Goal: Communication & Community: Participate in discussion

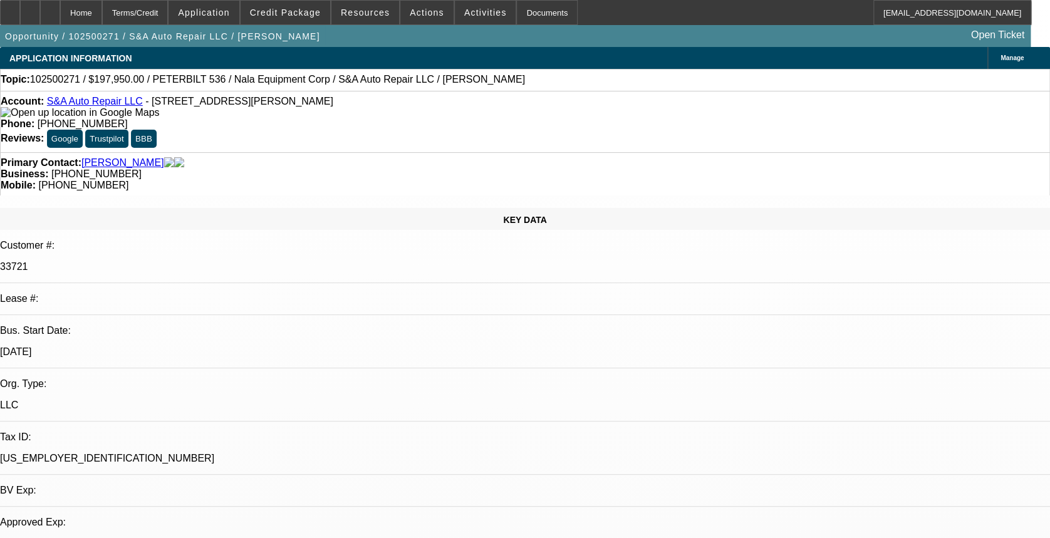
select select "0"
select select "2"
select select "0.1"
select select "4"
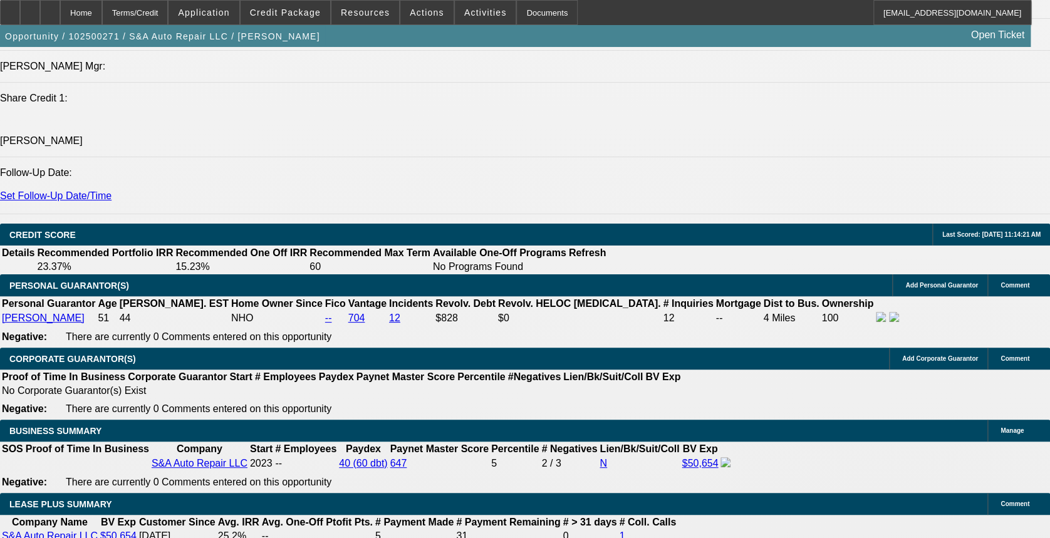
scroll to position [1806, 0]
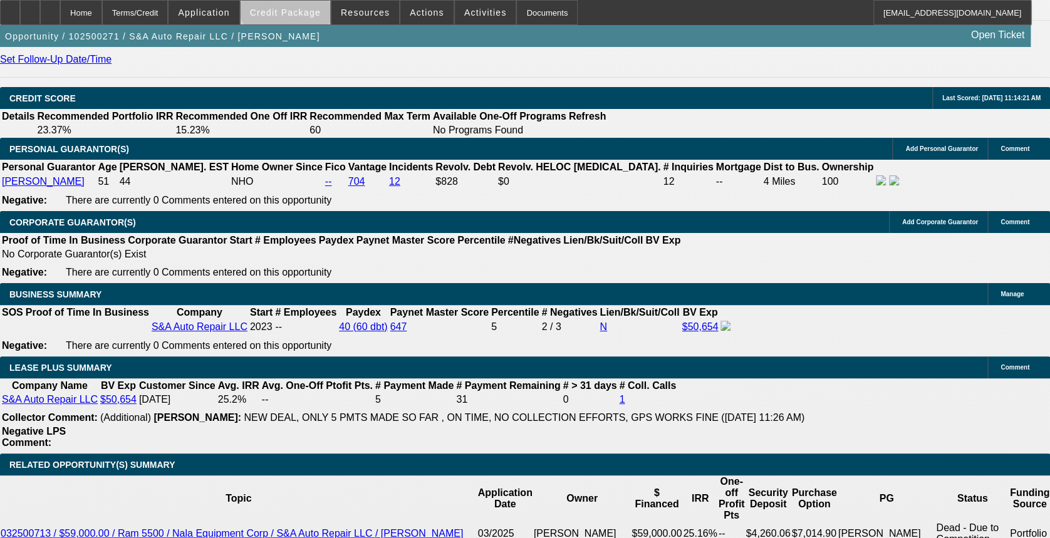
click at [314, 3] on span at bounding box center [286, 12] width 90 height 30
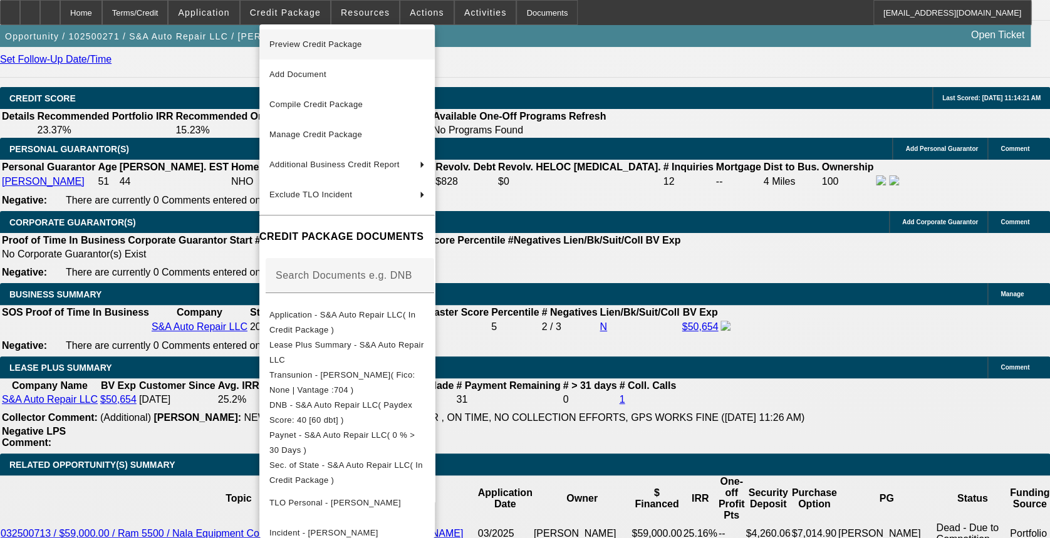
drag, startPoint x: 313, startPoint y: 36, endPoint x: 313, endPoint y: 43, distance: 6.9
click at [313, 43] on span "Preview Credit Package" at bounding box center [315, 43] width 93 height 9
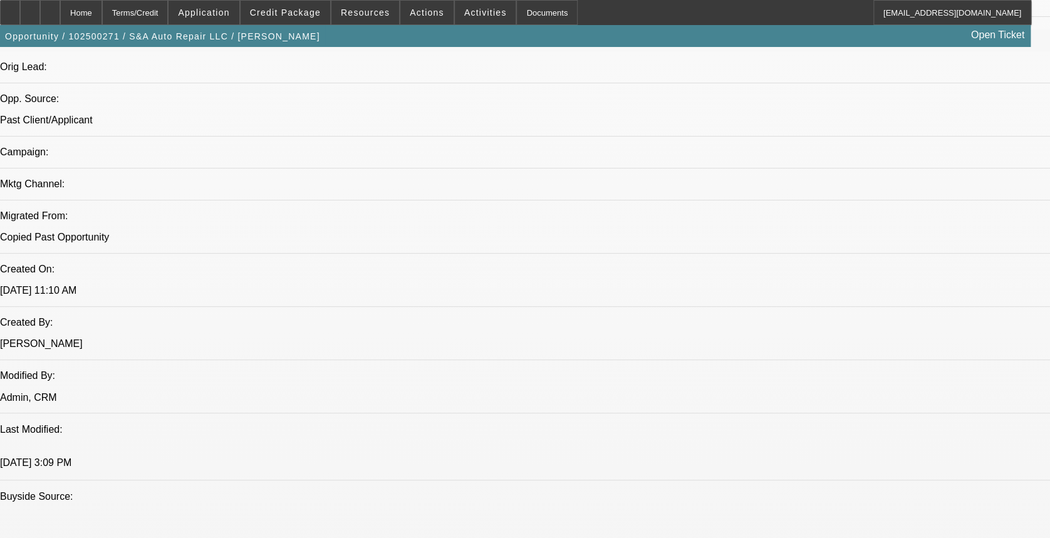
scroll to position [721, 0]
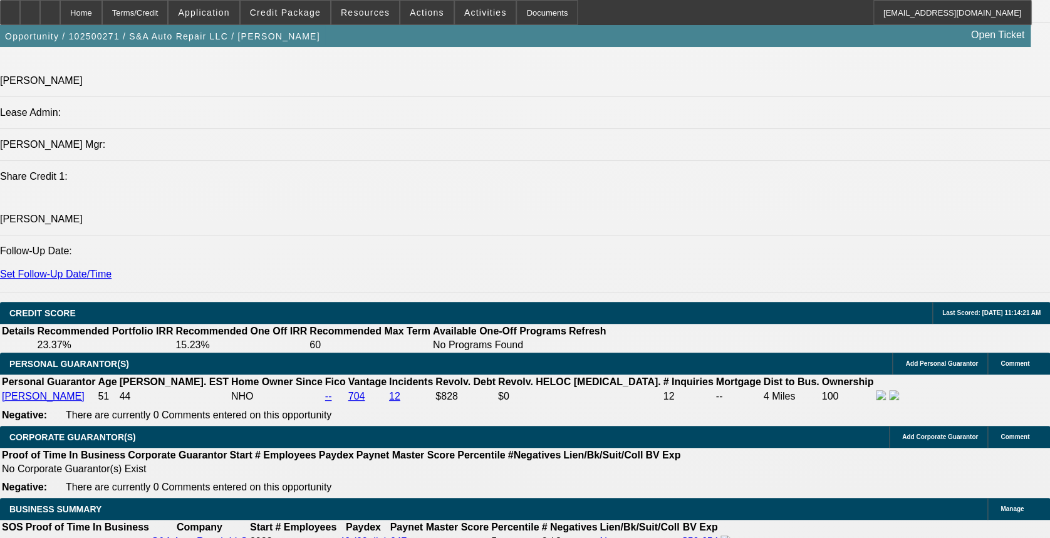
scroll to position [1556, 0]
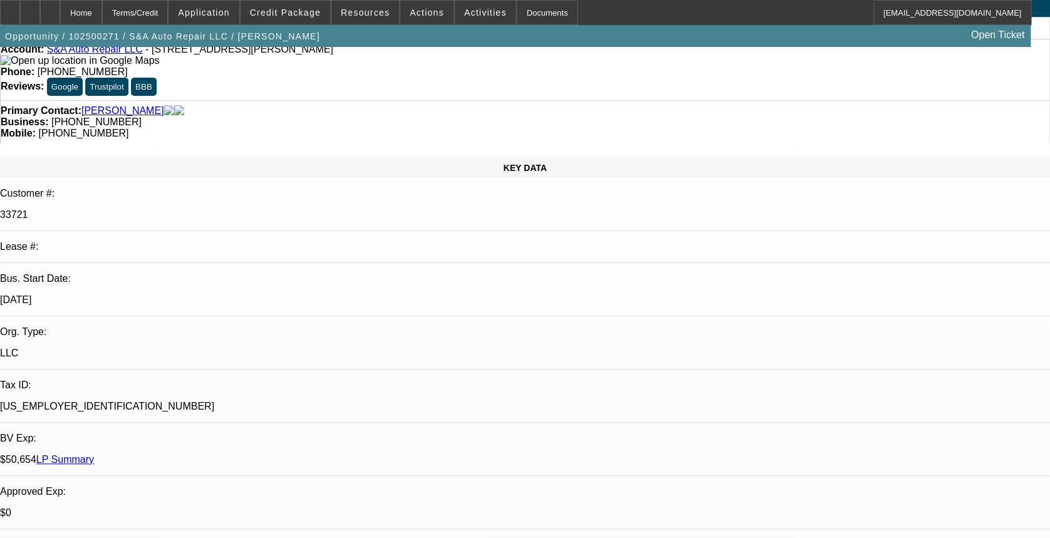
scroll to position [0, 0]
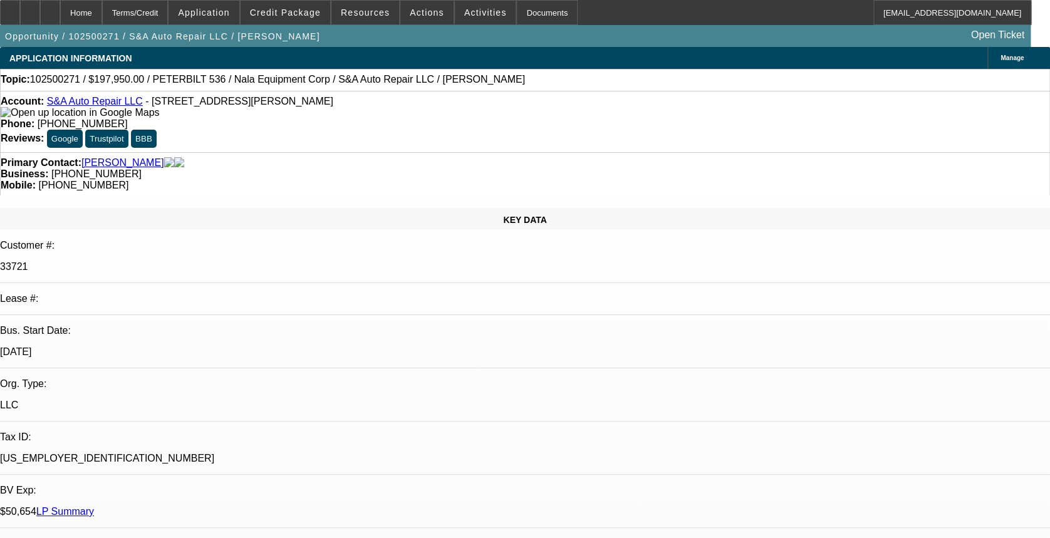
click at [94, 506] on link "LP Summary" at bounding box center [65, 511] width 58 height 11
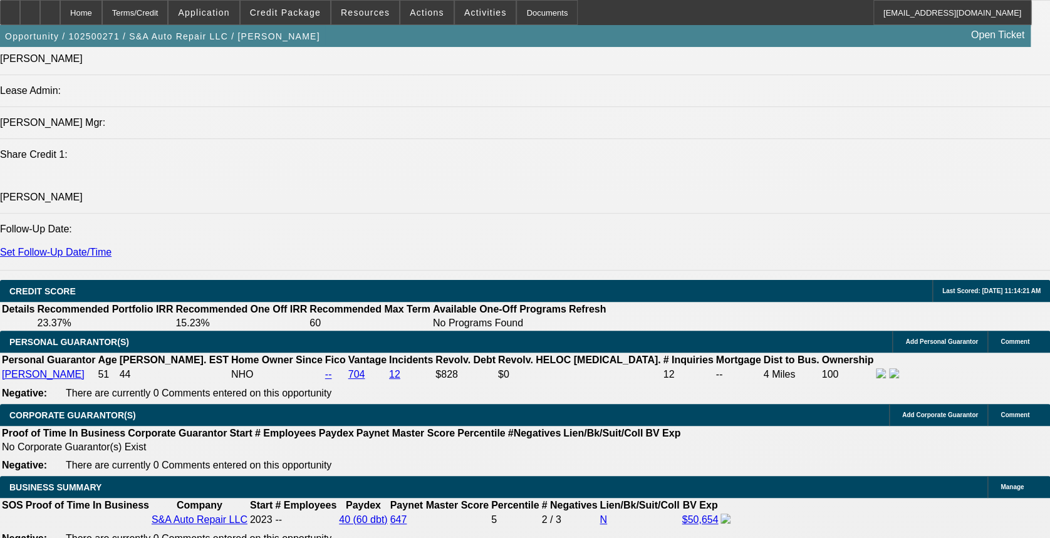
scroll to position [1670, 0]
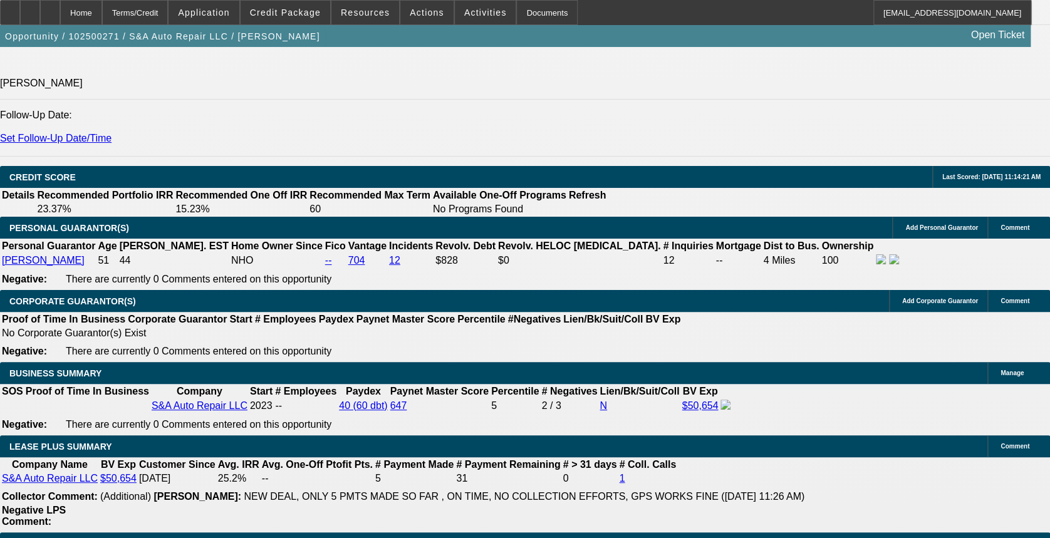
scroll to position [1754, 0]
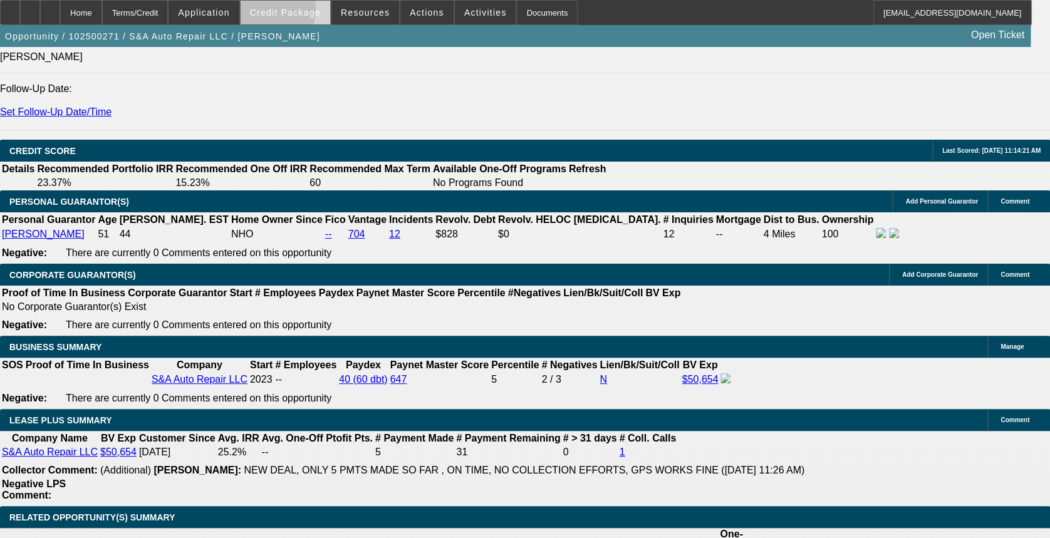
click at [264, 11] on span at bounding box center [286, 12] width 90 height 30
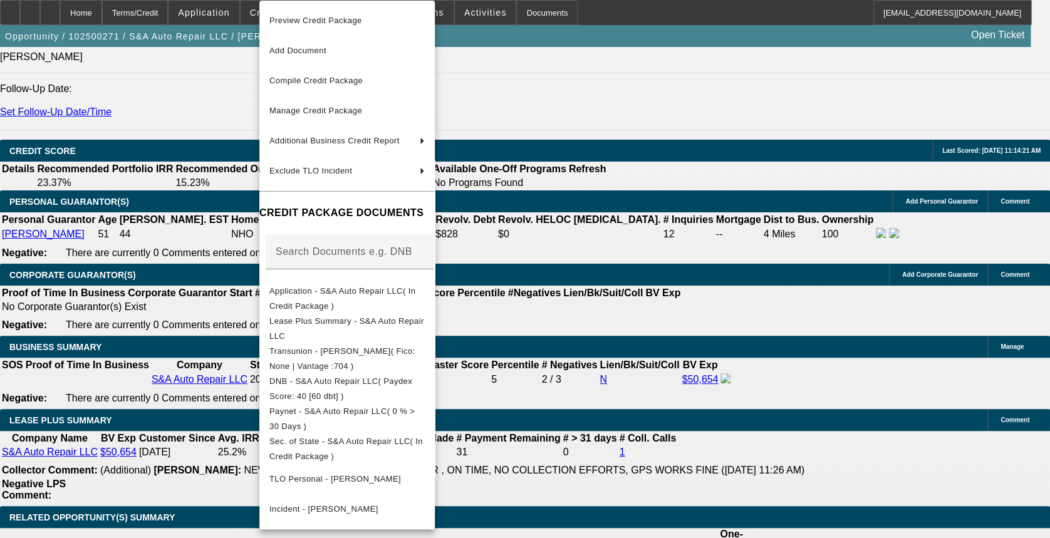
click at [95, 401] on div at bounding box center [525, 269] width 1050 height 538
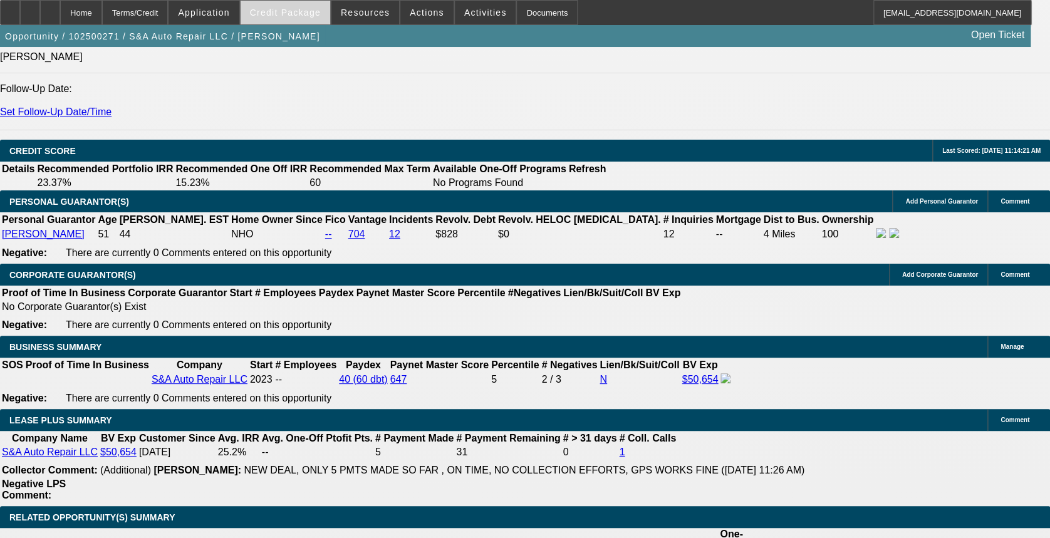
click at [284, 10] on span "Credit Package" at bounding box center [285, 13] width 71 height 10
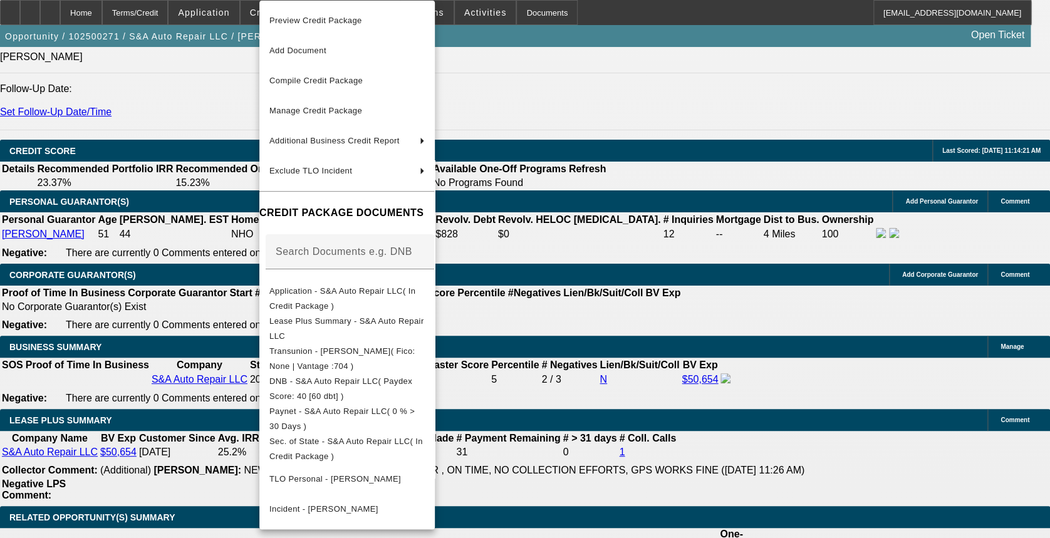
click at [95, 343] on div at bounding box center [525, 269] width 1050 height 538
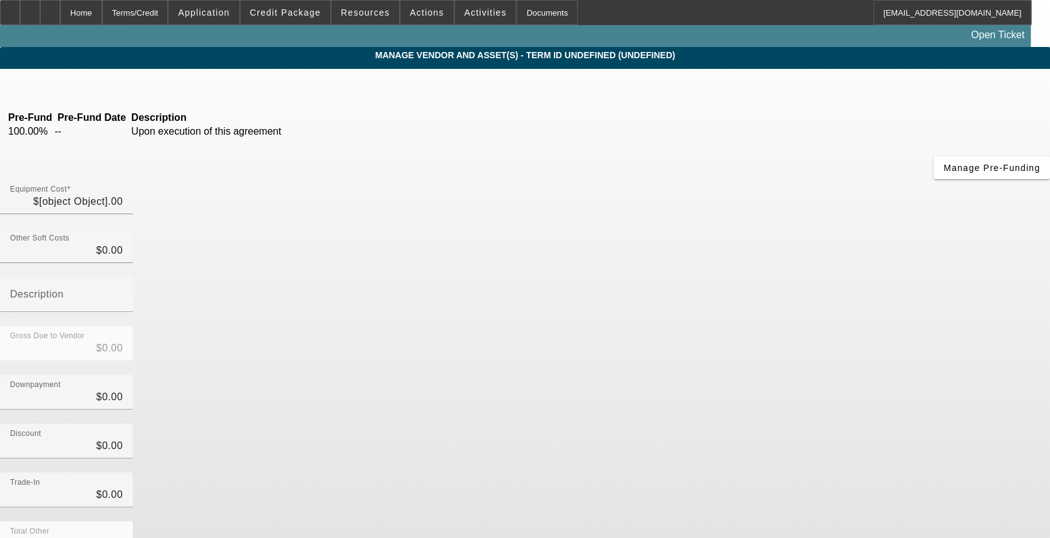
type input "$117,950.00"
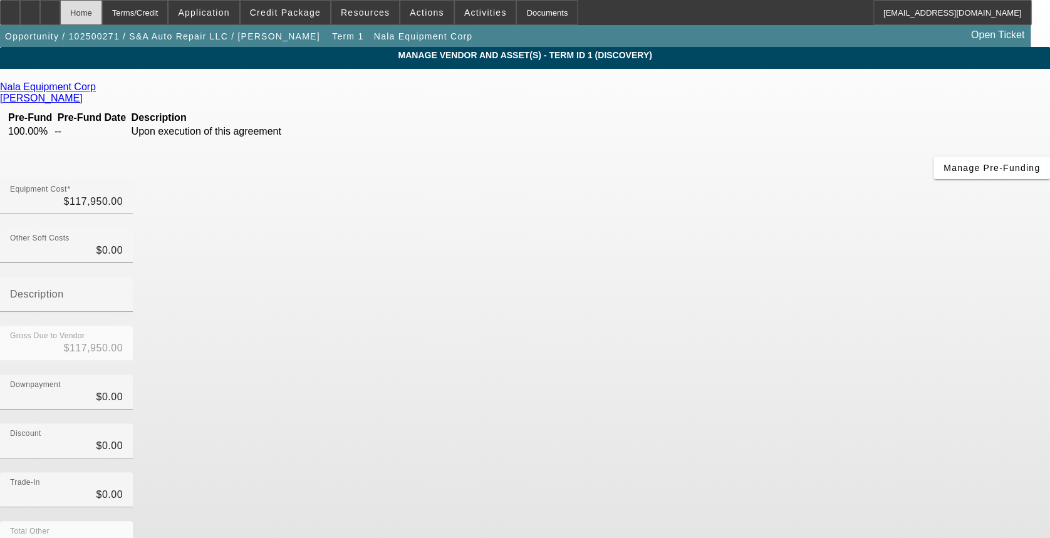
click at [102, 12] on div "Home" at bounding box center [81, 12] width 42 height 25
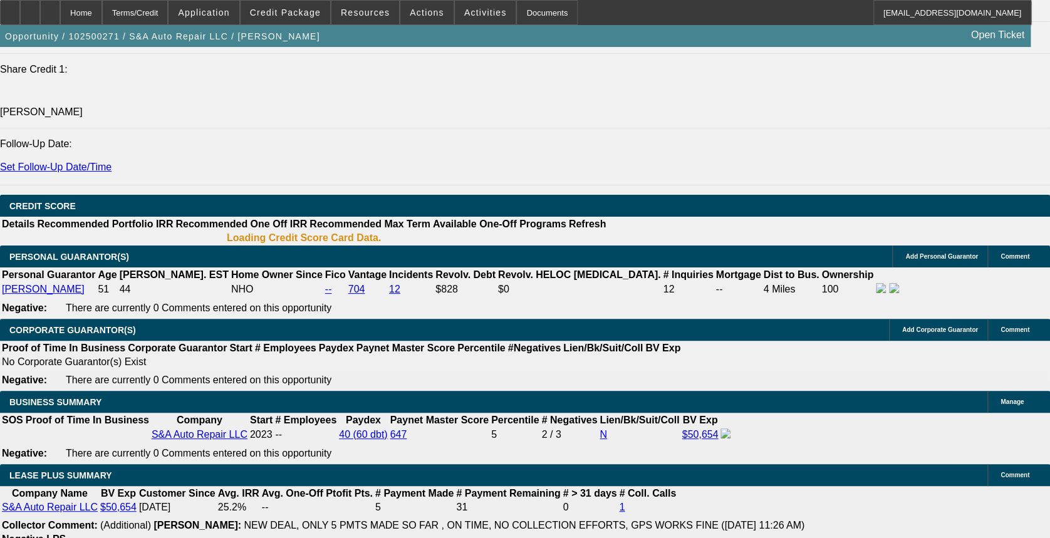
select select "0"
select select "2"
select select "0.1"
select select "4"
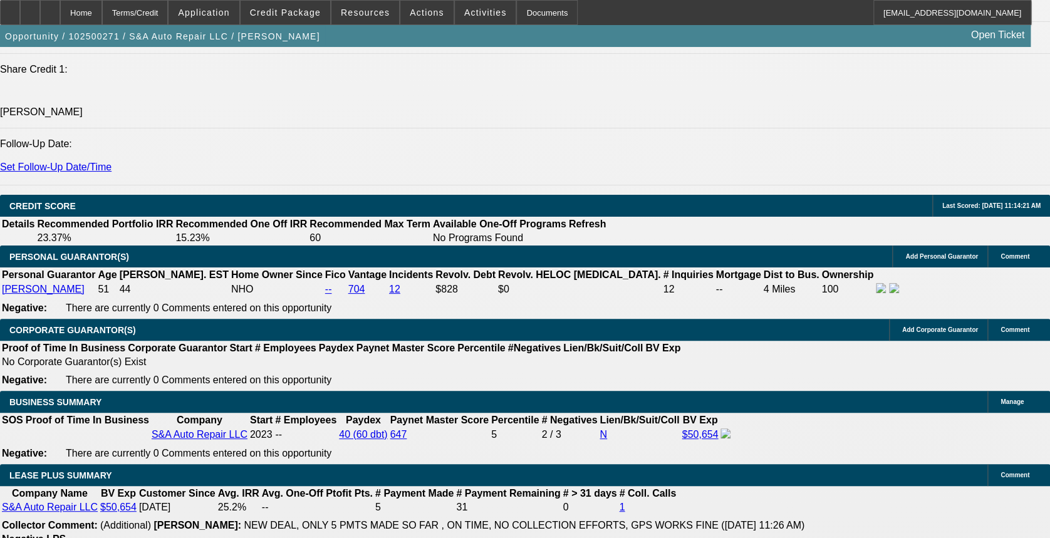
scroll to position [1782, 0]
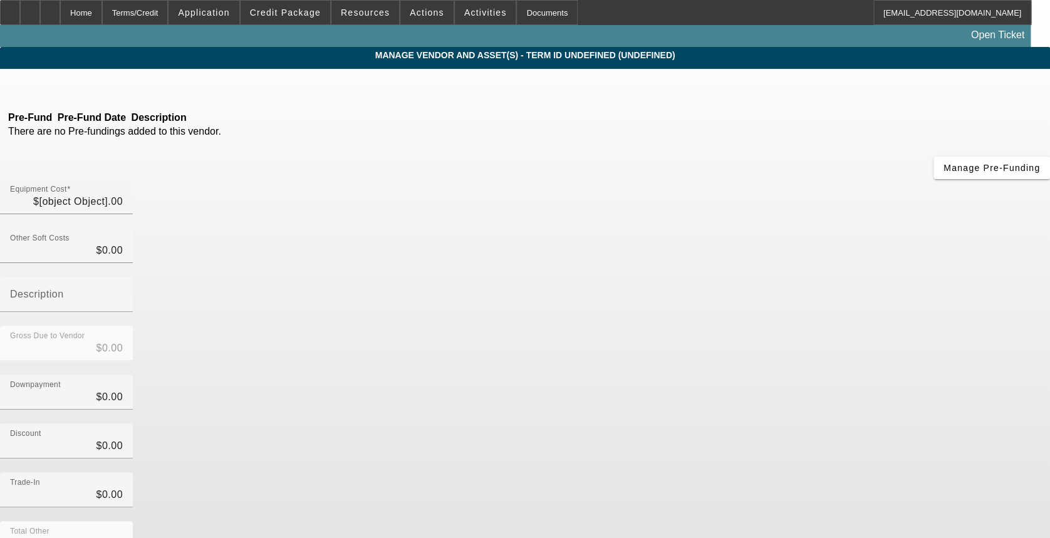
type input "$80,000.00"
type input "He is looking for a rollback from Nala trucks in Upton Mass"
type input "$80,000.00"
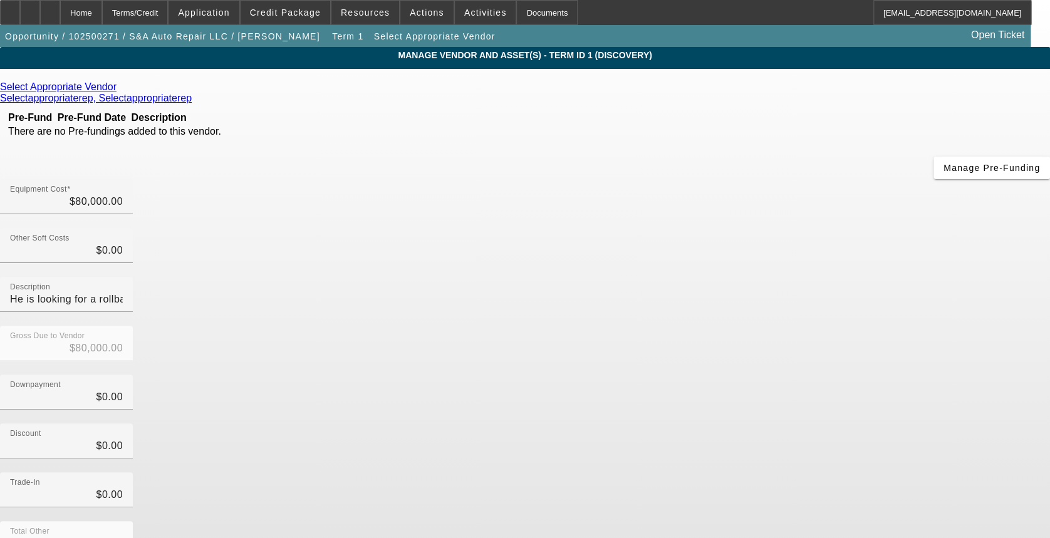
click at [913, 22] on div "Remove Vendor" at bounding box center [948, 11] width 70 height 22
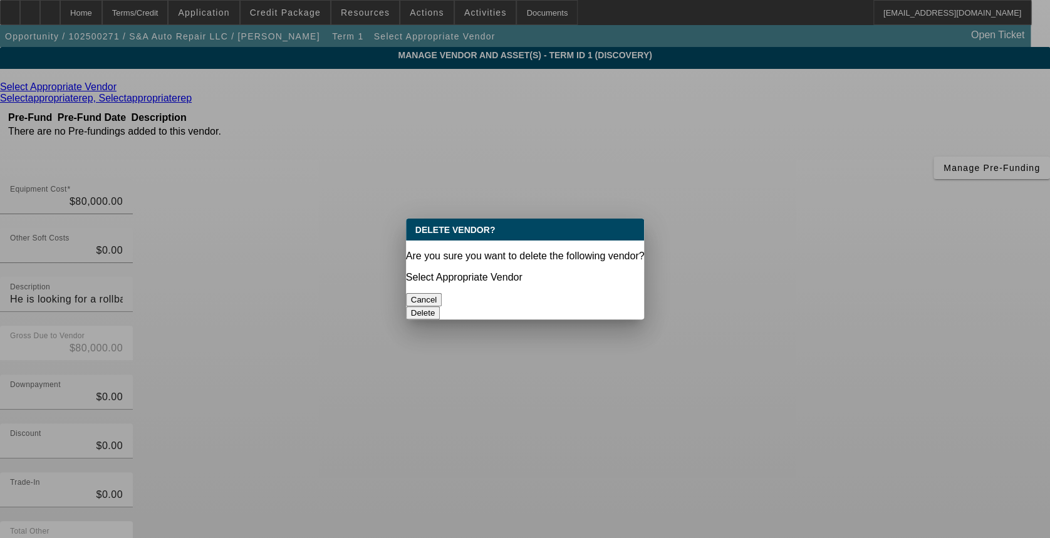
click at [440, 306] on button "Delete" at bounding box center [423, 312] width 34 height 13
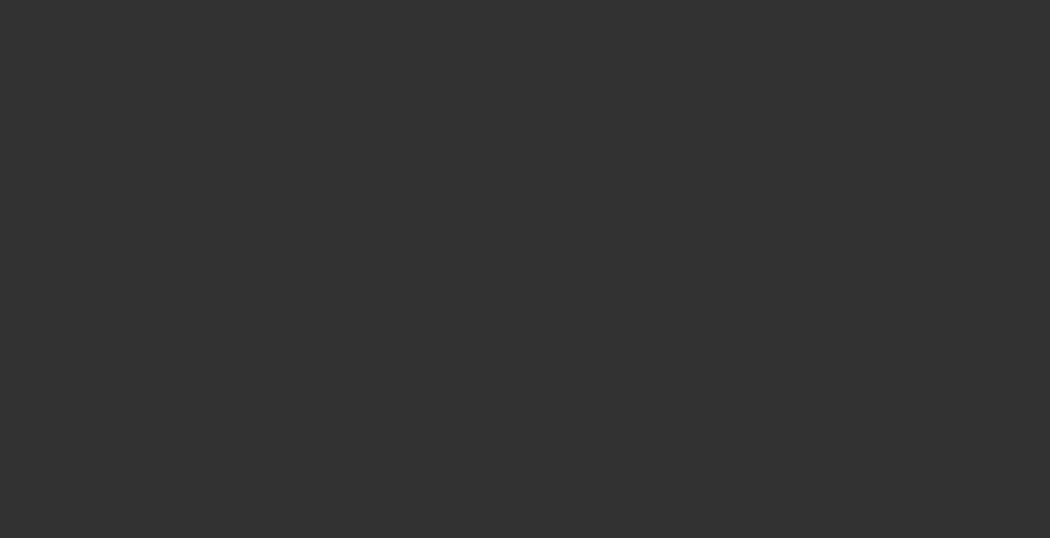
select select "0"
select select "2"
select select "0.1"
select select "4"
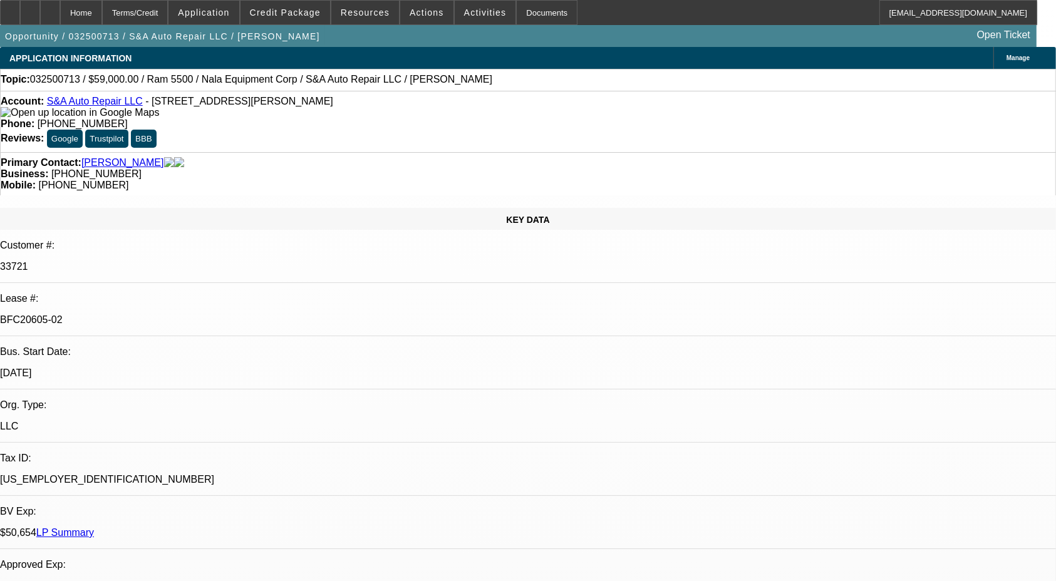
select select "0"
select select "2"
select select "0.1"
select select "4"
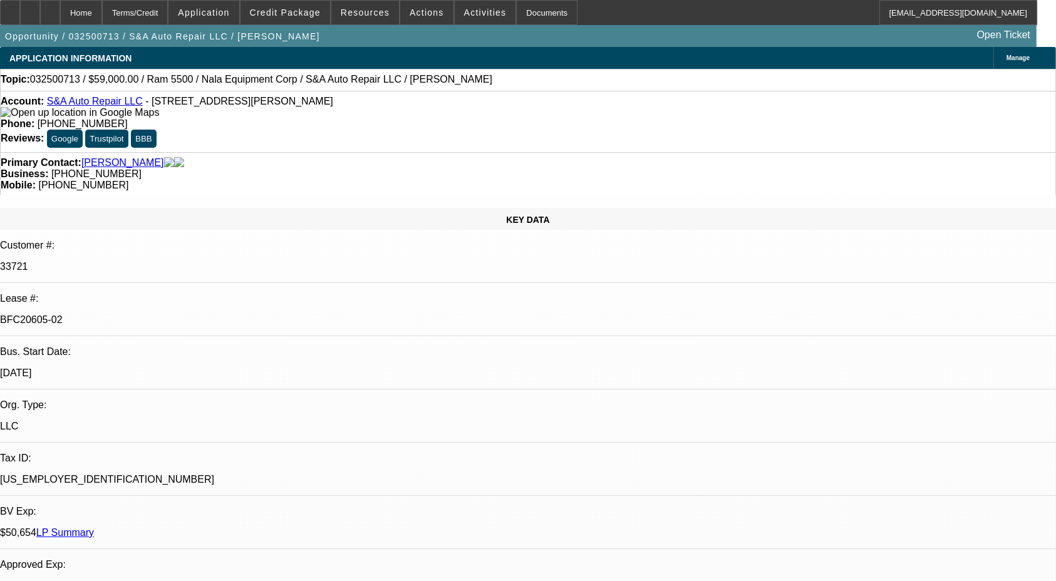
select select "0"
select select "2"
select select "0.1"
select select "4"
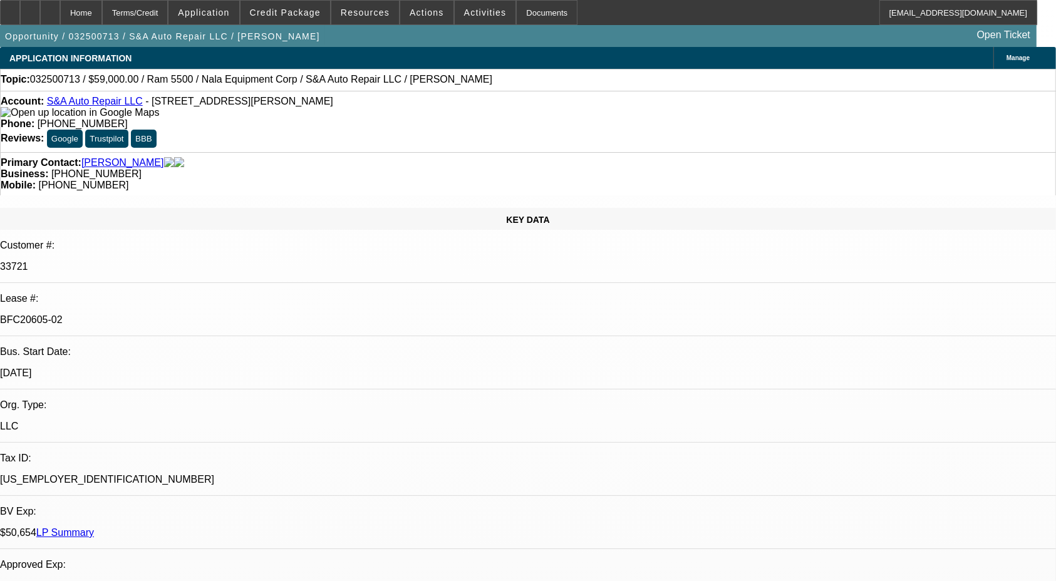
select select "0"
select select "2"
select select "0.1"
select select "4"
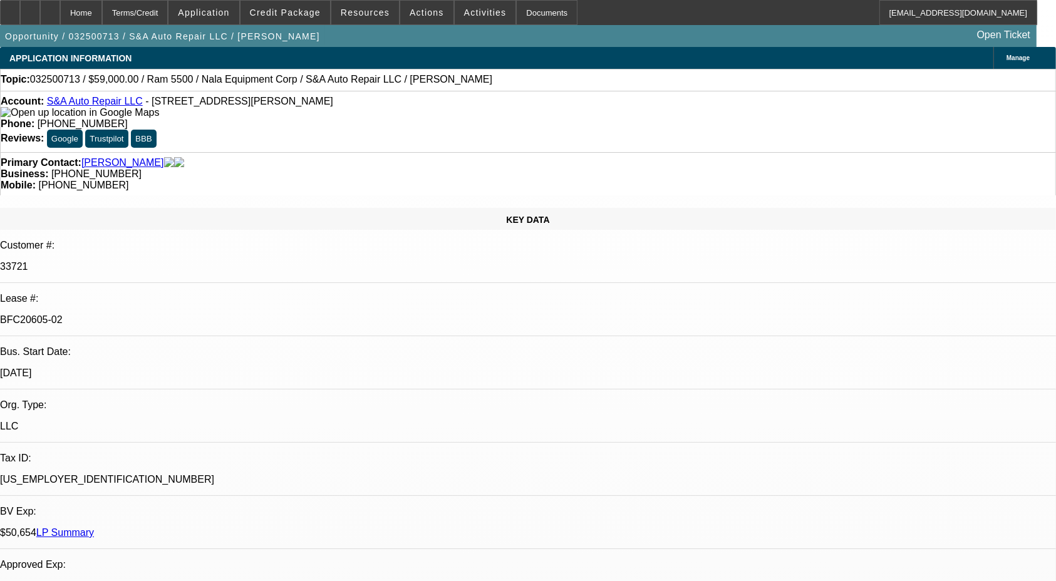
select select "0"
select select "0.1"
select select "4"
click at [282, 13] on span "Credit Package" at bounding box center [285, 13] width 71 height 10
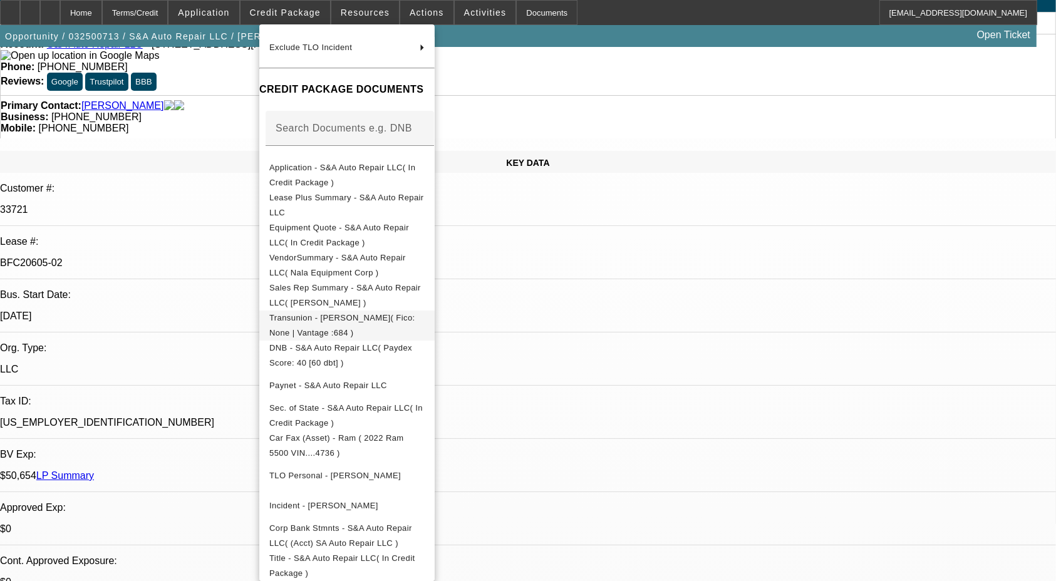
scroll to position [83, 0]
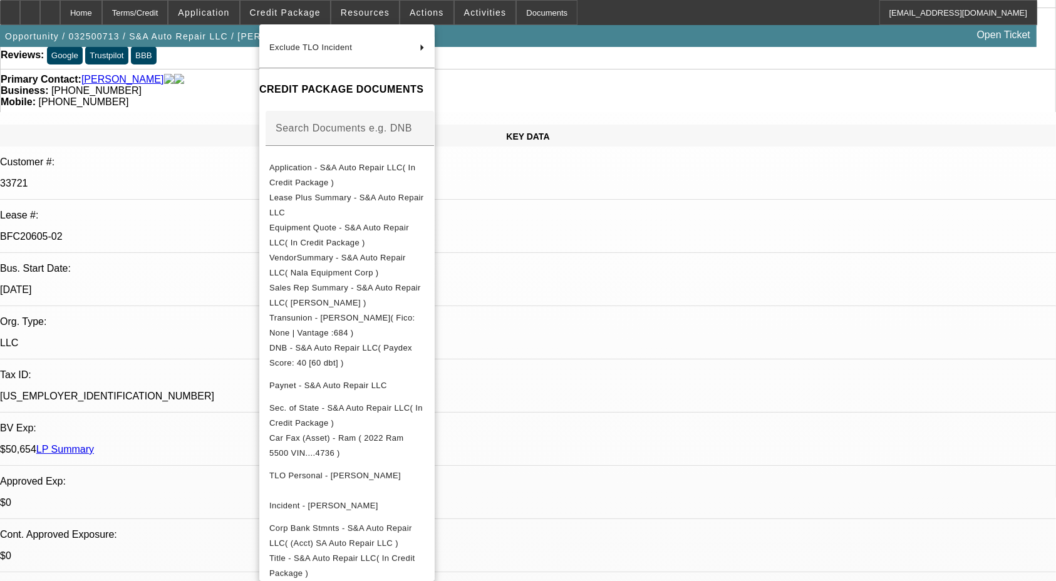
click at [646, 292] on div at bounding box center [528, 290] width 1056 height 581
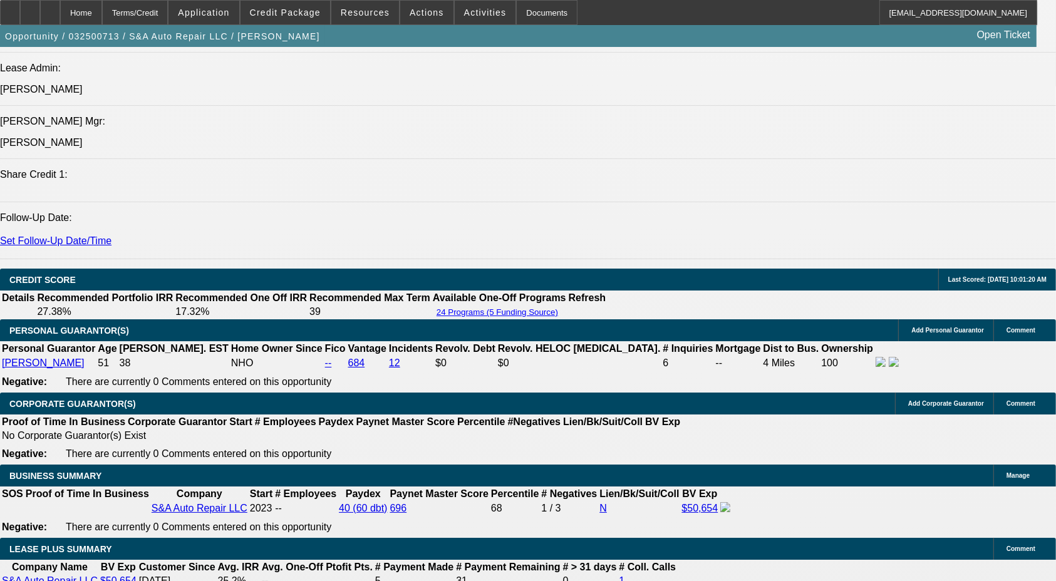
scroll to position [1612, 0]
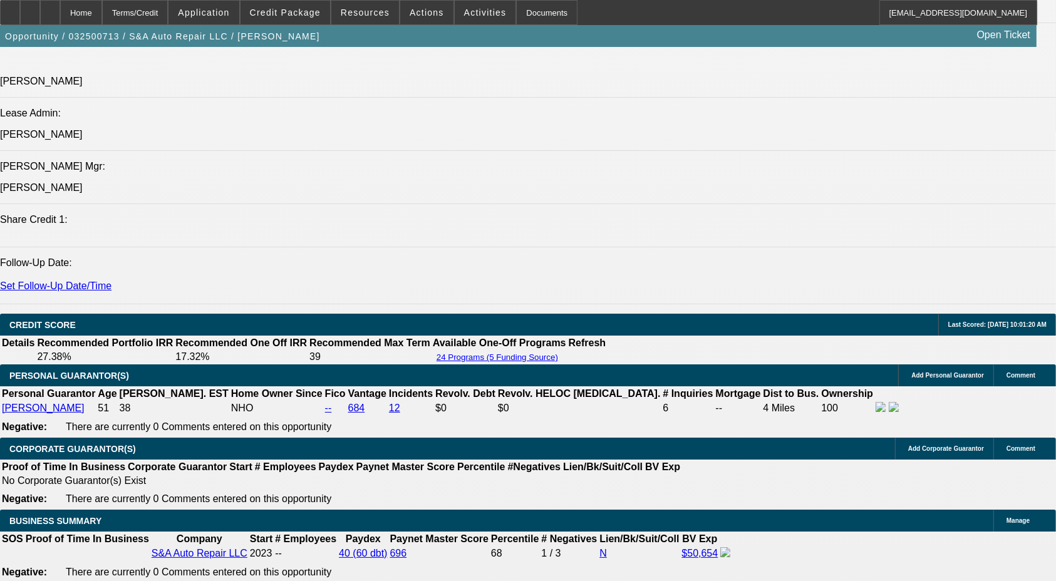
drag, startPoint x: 75, startPoint y: 396, endPoint x: 296, endPoint y: 405, distance: 221.3
drag, startPoint x: 296, startPoint y: 404, endPoint x: 281, endPoint y: 401, distance: 16.0
copy div "S&A Auto was established in [DATE] by our PG [PERSON_NAME]. He is looking to ad…"
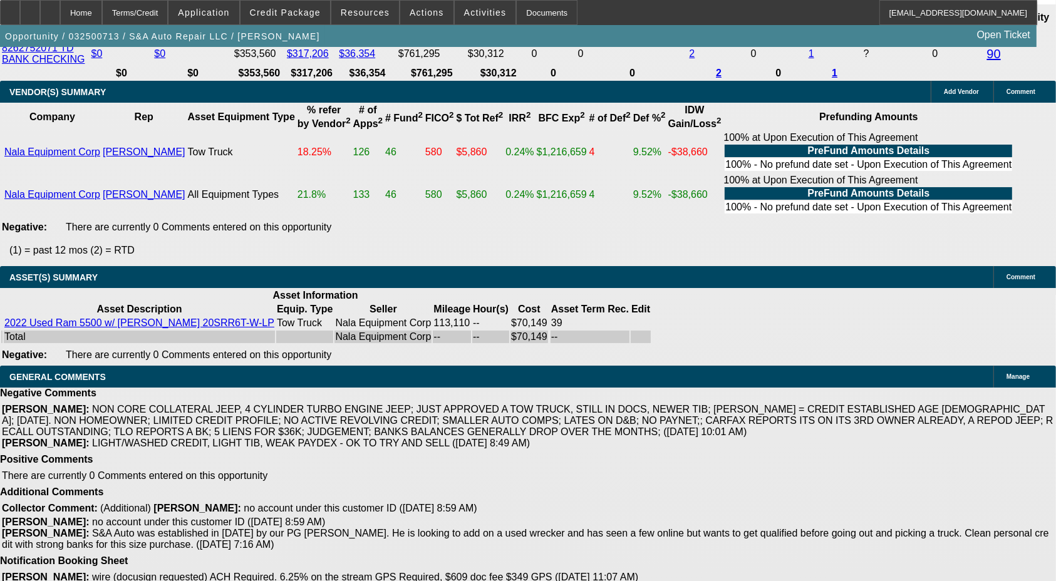
scroll to position [2614, 0]
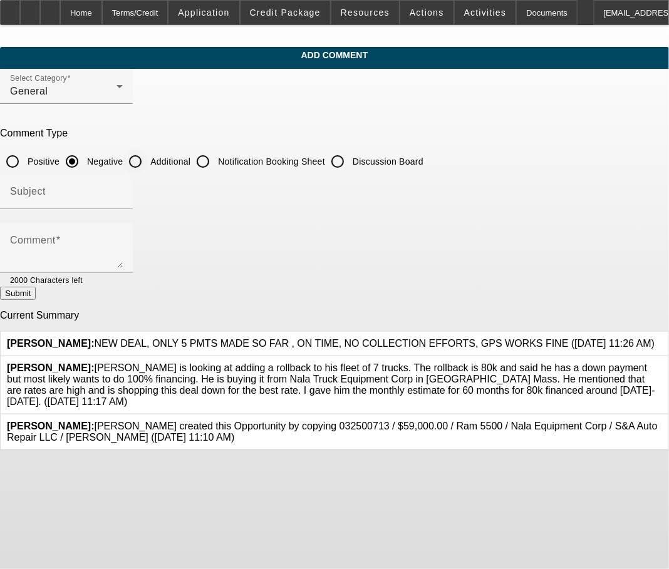
click at [148, 158] on input "Additional" at bounding box center [135, 161] width 25 height 25
radio input "true"
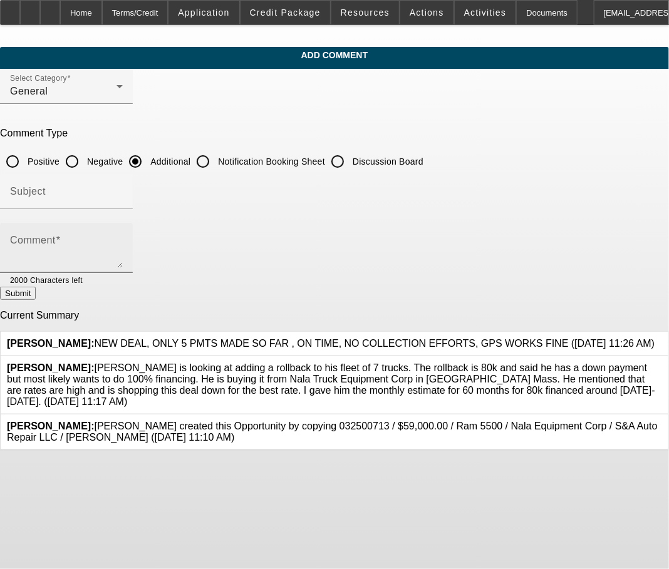
click at [123, 243] on textarea "Comment" at bounding box center [66, 253] width 113 height 30
paste textarea "S&A Auto was established in [DATE] by our PG [PERSON_NAME]. He is looking to ad…"
click at [123, 243] on textarea "S&A Auto was established in [DATE] by our PG [PERSON_NAME]. He is looking to ad…" at bounding box center [66, 253] width 113 height 30
click at [62, 256] on textarea "S&A Auto was established in 2023 by our PG Shawn. He is a current BFC customer …" at bounding box center [66, 253] width 113 height 30
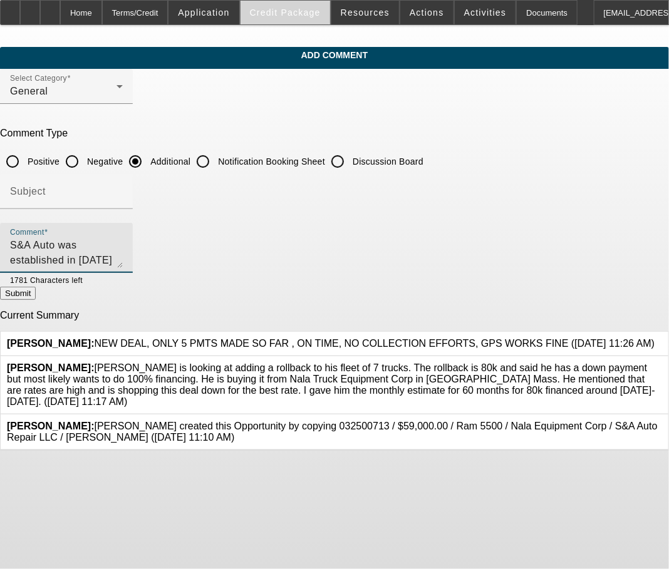
click at [295, 18] on span at bounding box center [286, 12] width 90 height 30
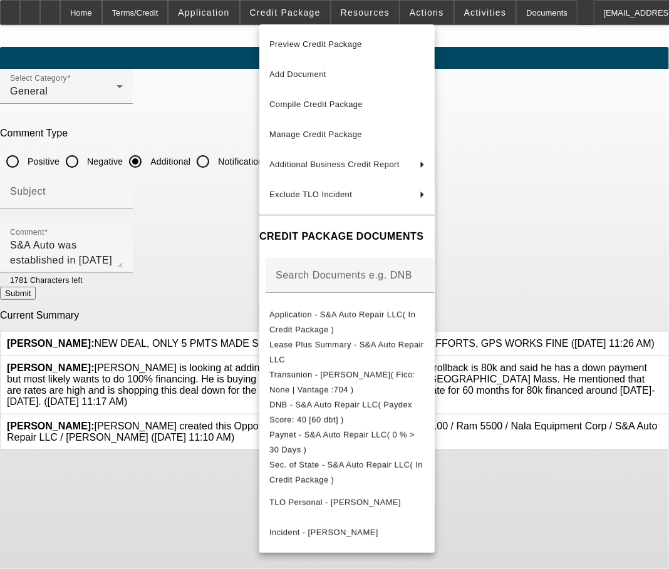
click at [106, 486] on div at bounding box center [334, 284] width 669 height 569
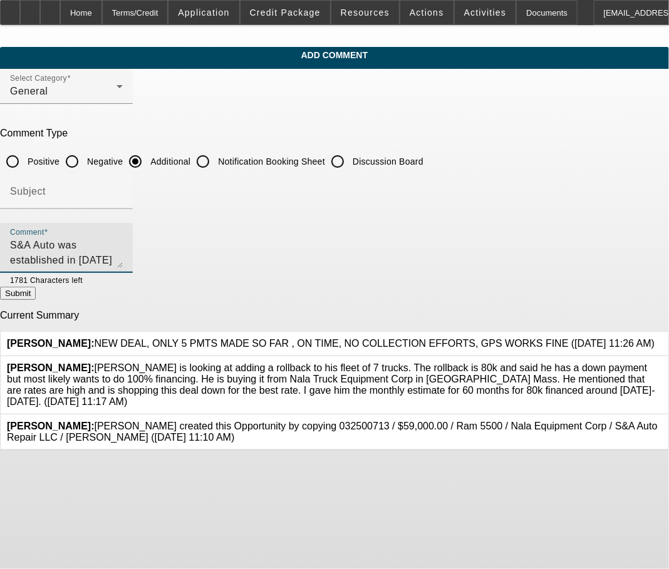
drag, startPoint x: 311, startPoint y: 262, endPoint x: 90, endPoint y: 268, distance: 221.2
click at [90, 268] on div "Comment S&A Auto was established in 2023 by our PG Shawn. He is a current BFC c…" at bounding box center [66, 248] width 113 height 50
type textarea "S&A Auto was established in 2023 by our PG Shawn. He is a current BFC customer …"
click at [36, 294] on button "Submit" at bounding box center [18, 293] width 36 height 13
radio input "true"
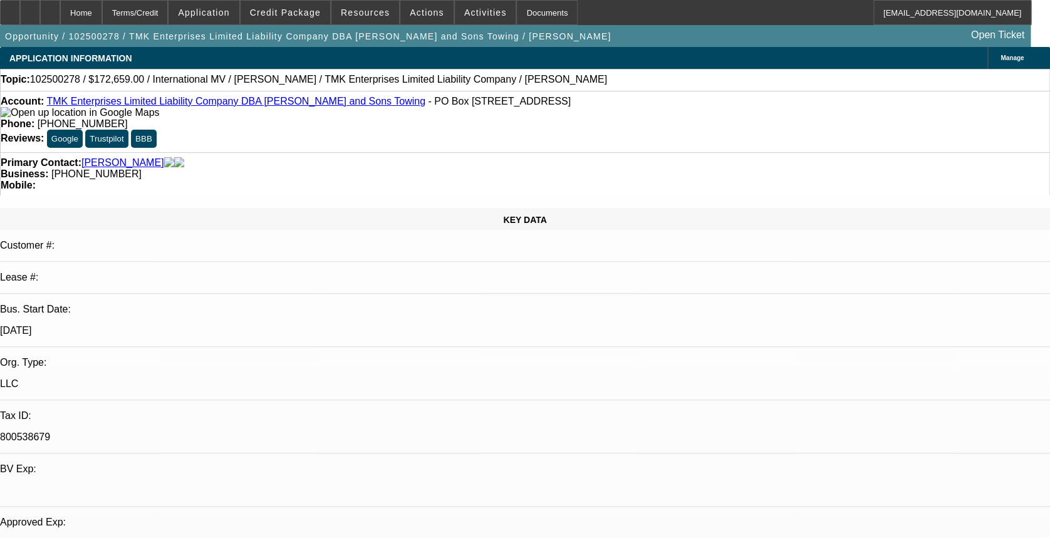
select select "0"
select select "6"
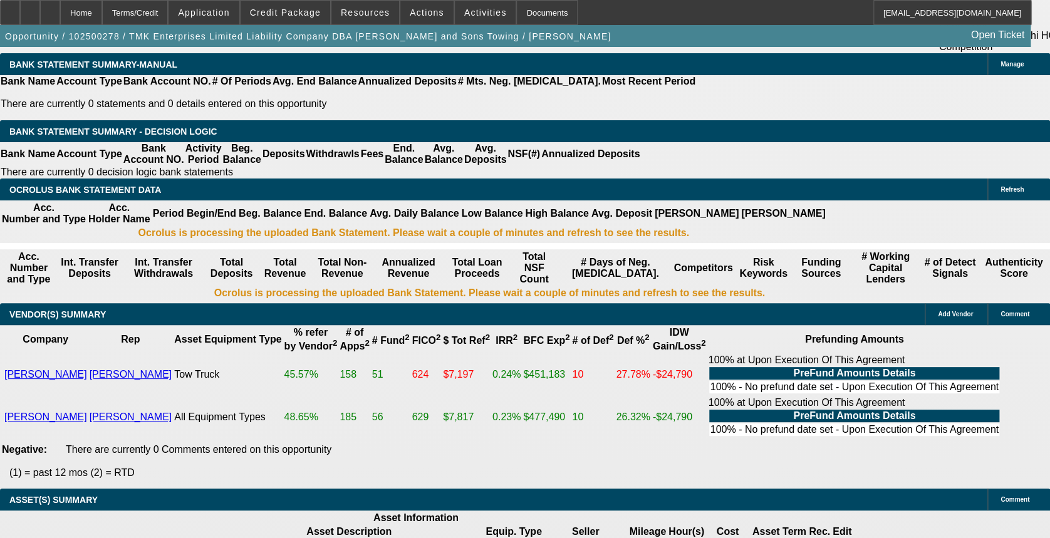
scroll to position [46, 0]
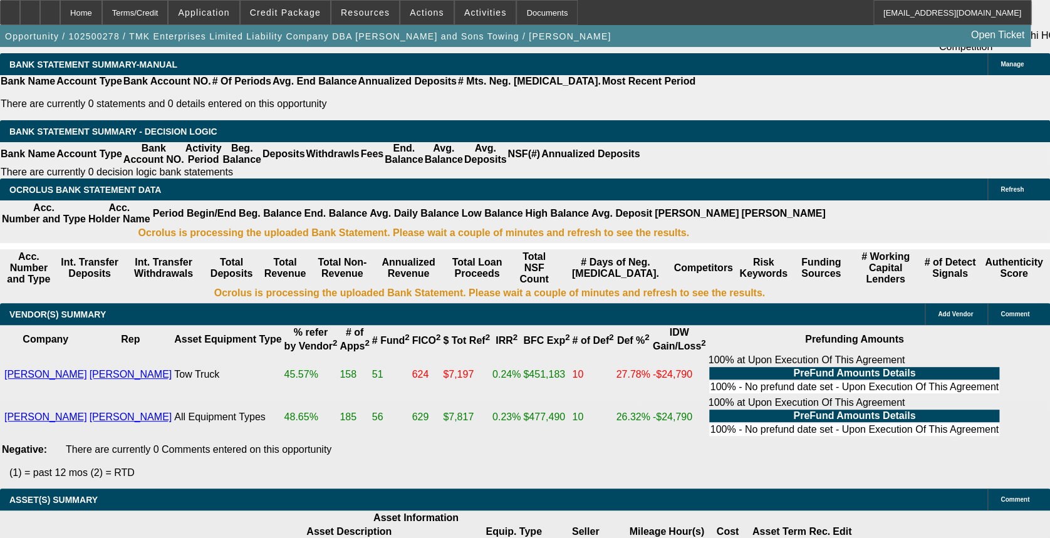
drag, startPoint x: 760, startPoint y: 192, endPoint x: 762, endPoint y: 177, distance: 15.1
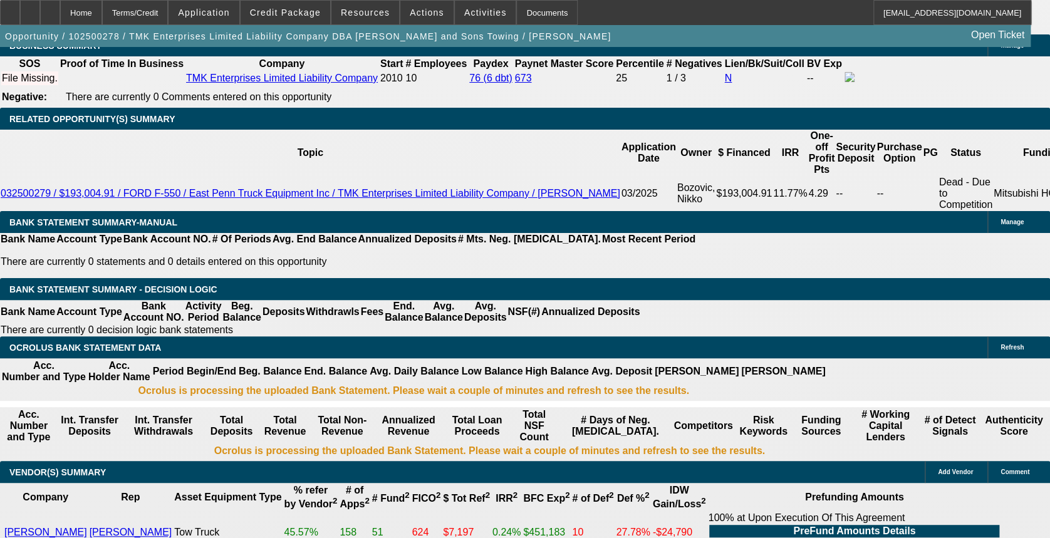
scroll to position [1908, 0]
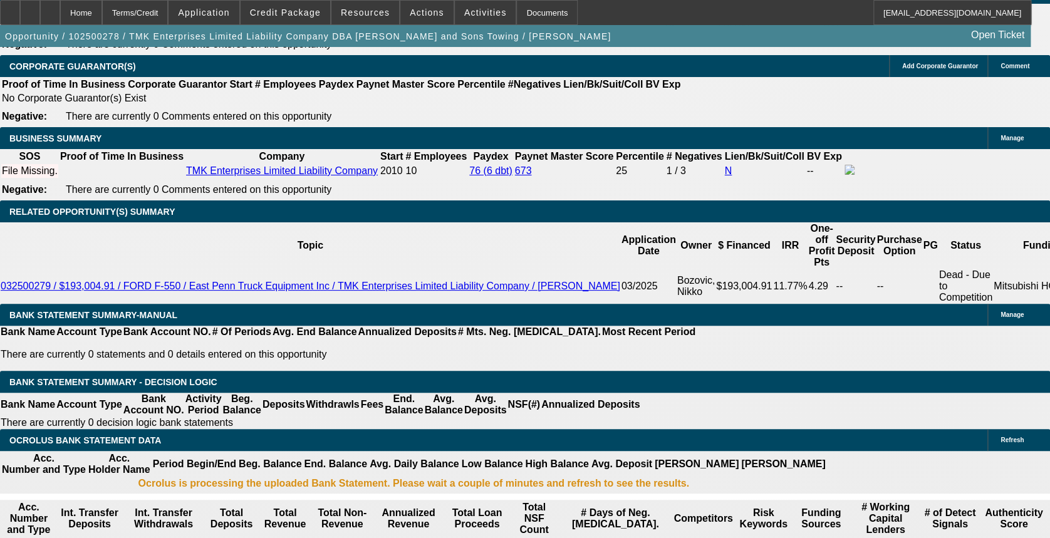
click at [286, 5] on span at bounding box center [286, 12] width 90 height 30
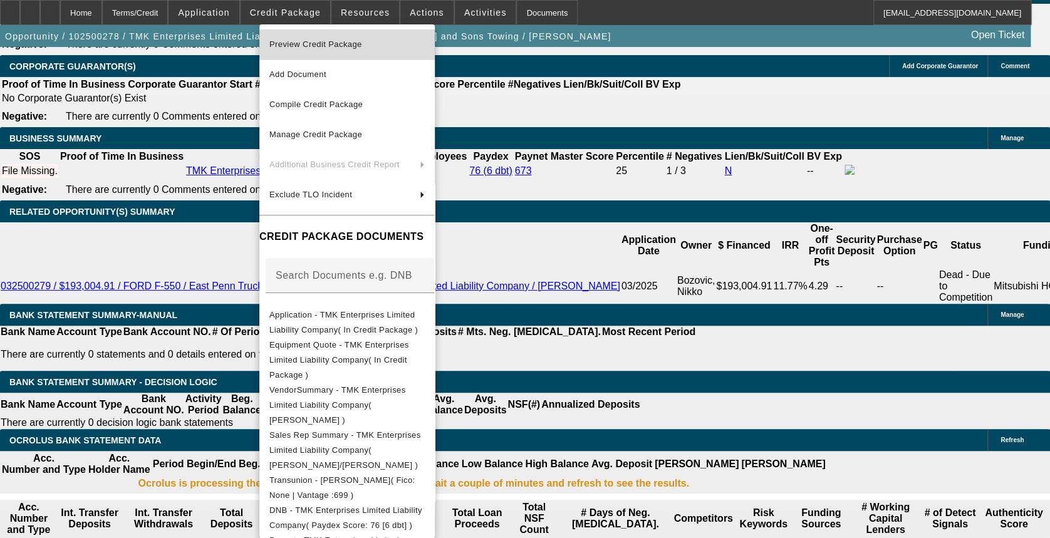
click at [311, 46] on span "Preview Credit Package" at bounding box center [315, 43] width 93 height 9
